Goal: Obtain resource: Obtain resource

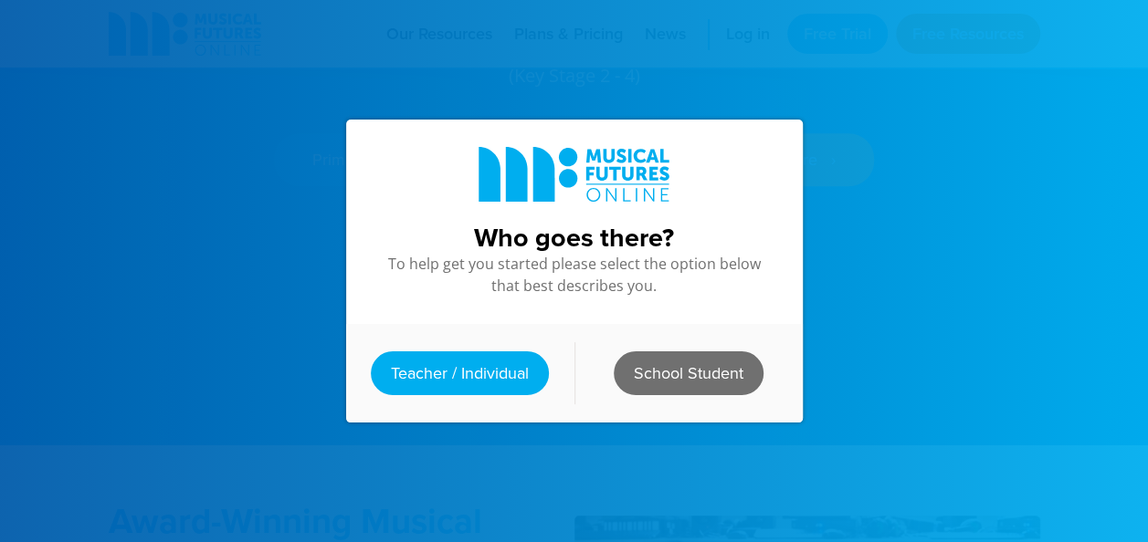
scroll to position [365, 0]
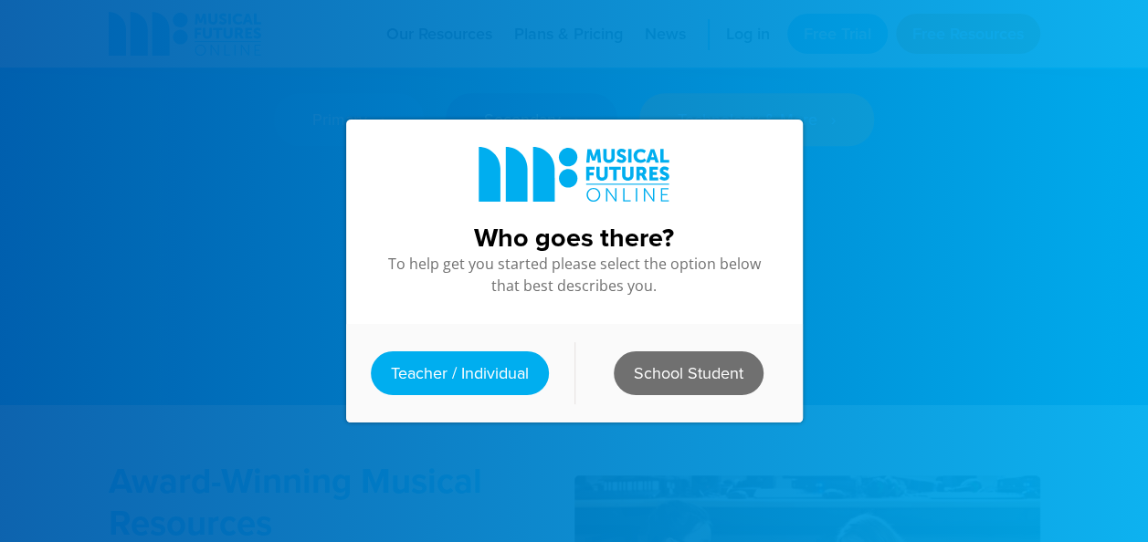
click at [693, 361] on link "School Student" at bounding box center [689, 374] width 150 height 44
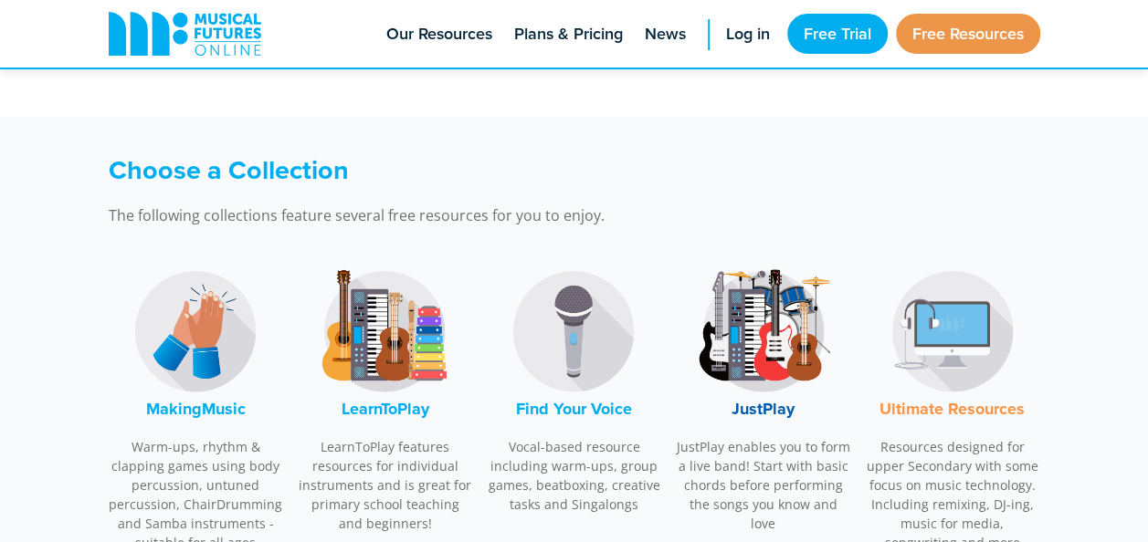
scroll to position [457, 0]
click at [384, 355] on img at bounding box center [384, 330] width 137 height 137
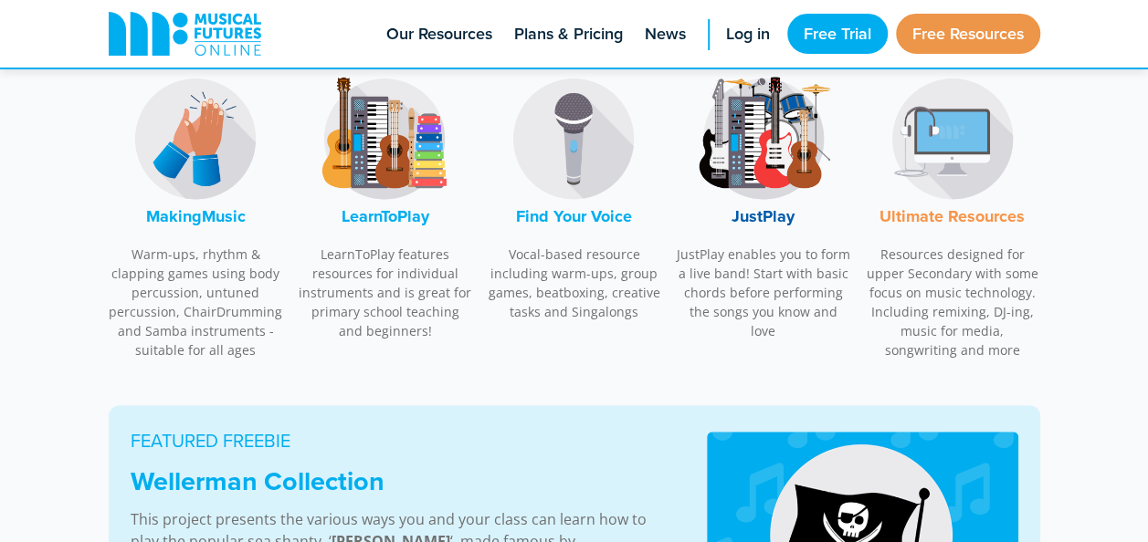
scroll to position [557, 0]
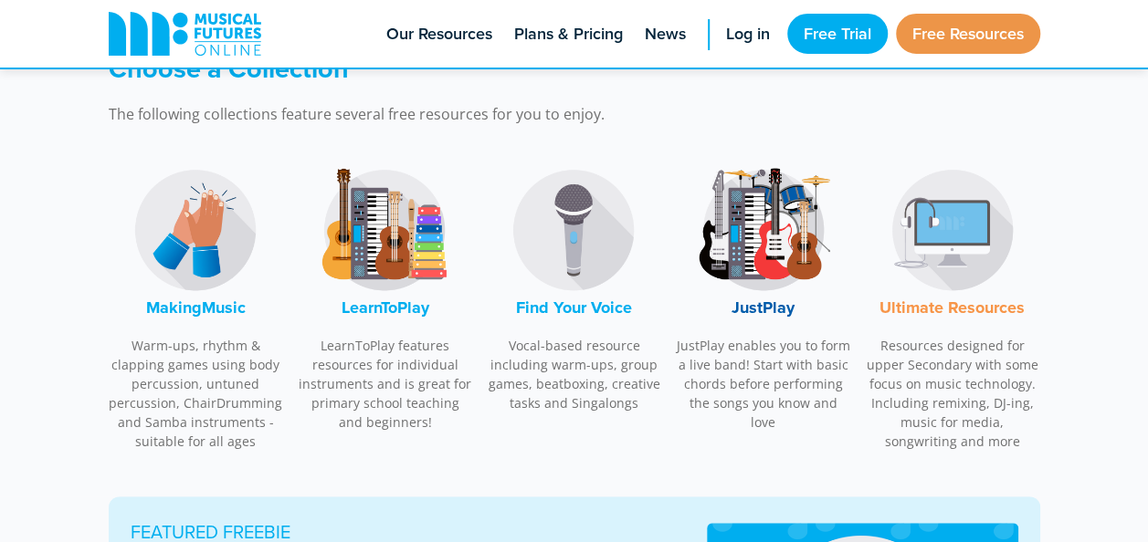
click at [745, 251] on img at bounding box center [763, 230] width 137 height 137
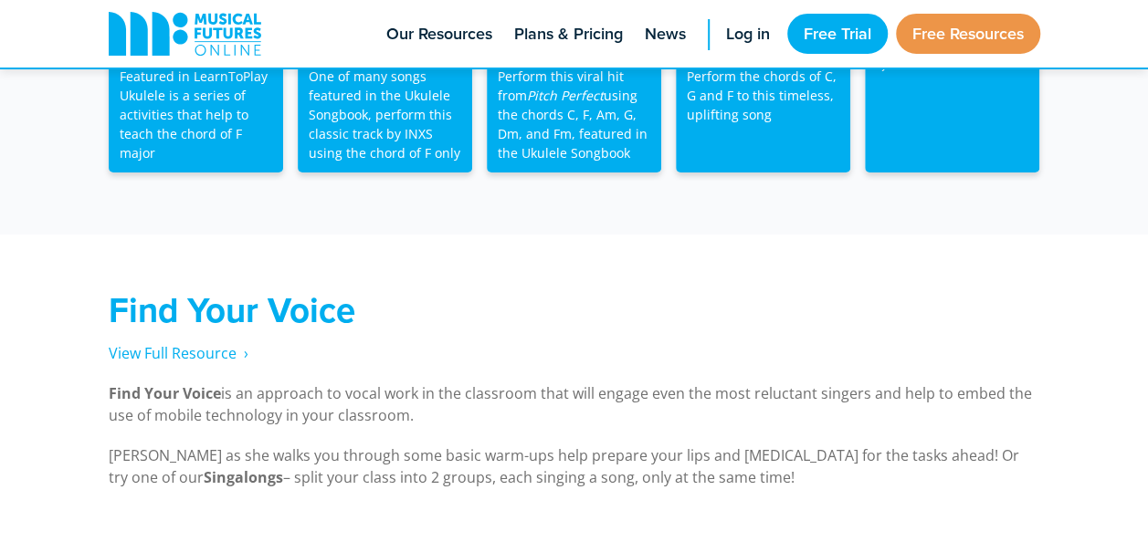
scroll to position [3133, 0]
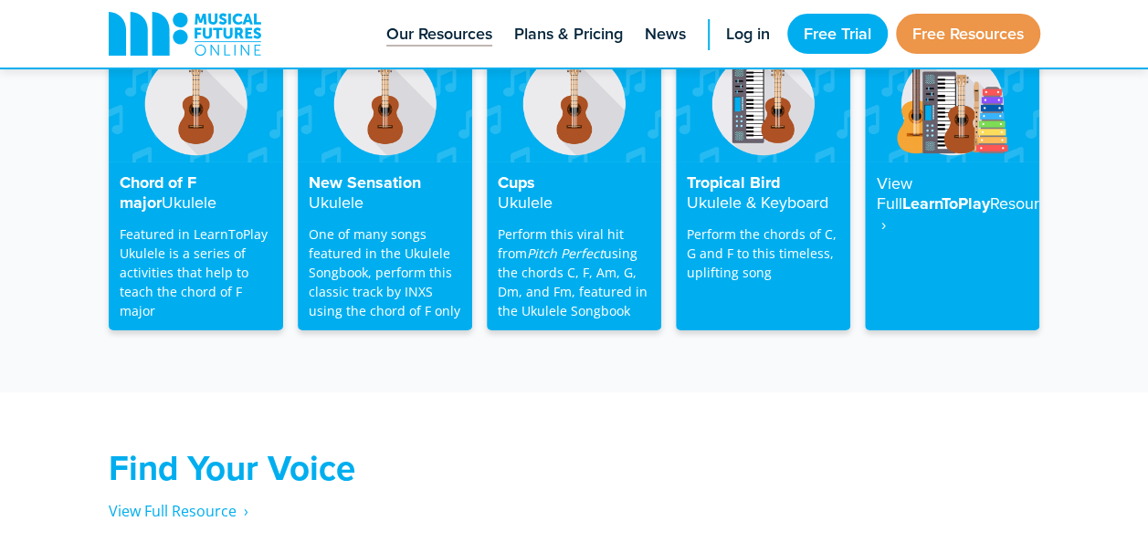
click at [405, 37] on span "Our Resources" at bounding box center [439, 34] width 106 height 25
